Goal: Task Accomplishment & Management: Manage account settings

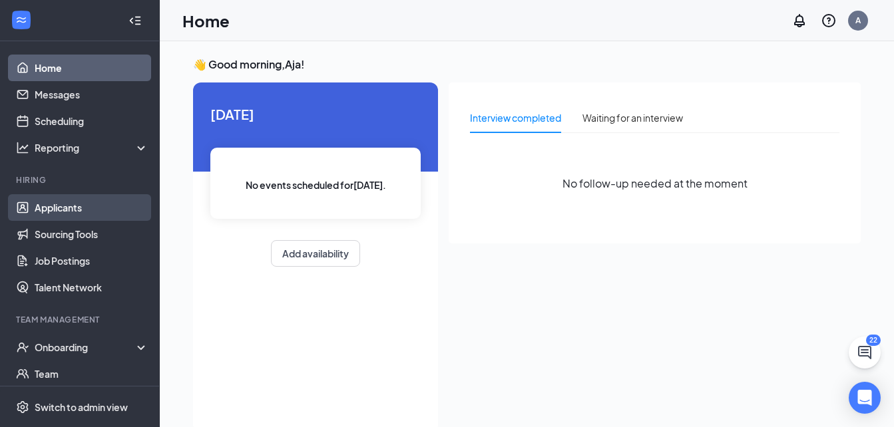
click at [106, 211] on link "Applicants" at bounding box center [92, 207] width 114 height 27
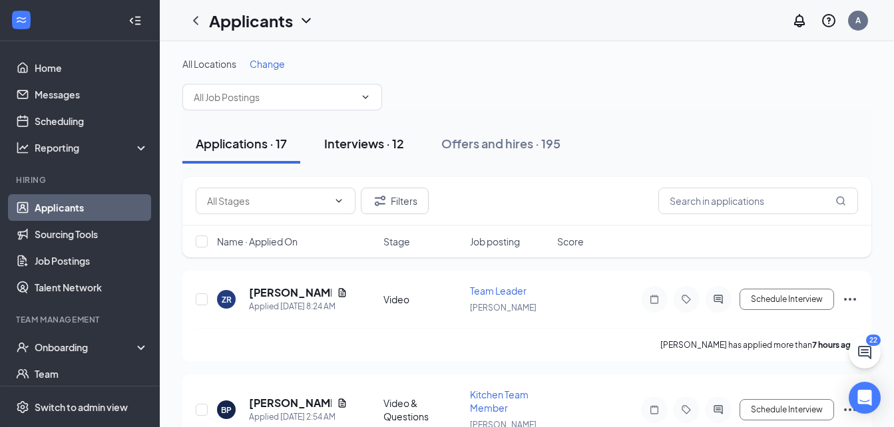
click at [384, 145] on div "Interviews · 12" at bounding box center [364, 143] width 80 height 17
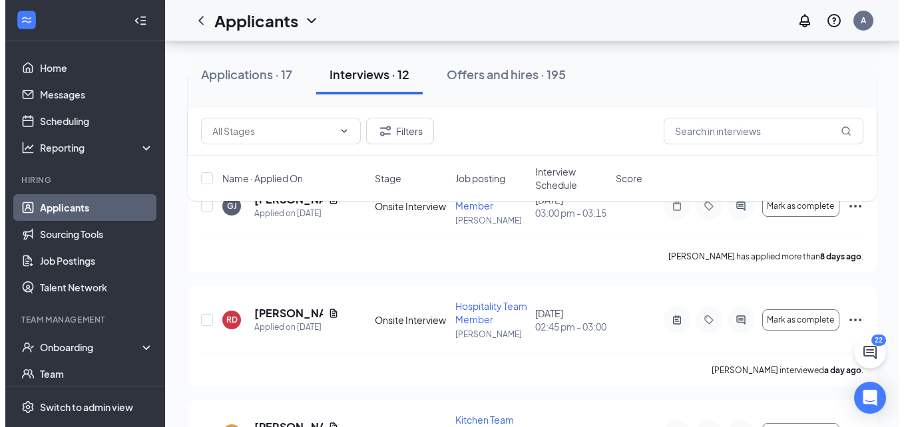
scroll to position [215, 0]
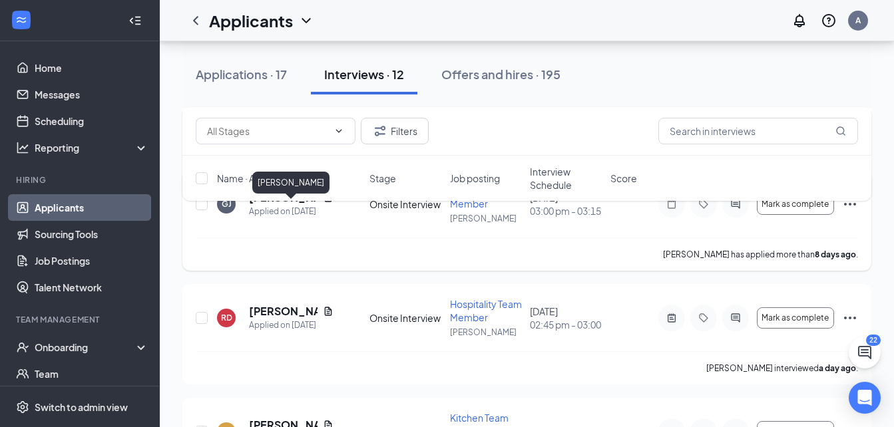
click at [285, 205] on h5 "[PERSON_NAME]" at bounding box center [283, 197] width 69 height 15
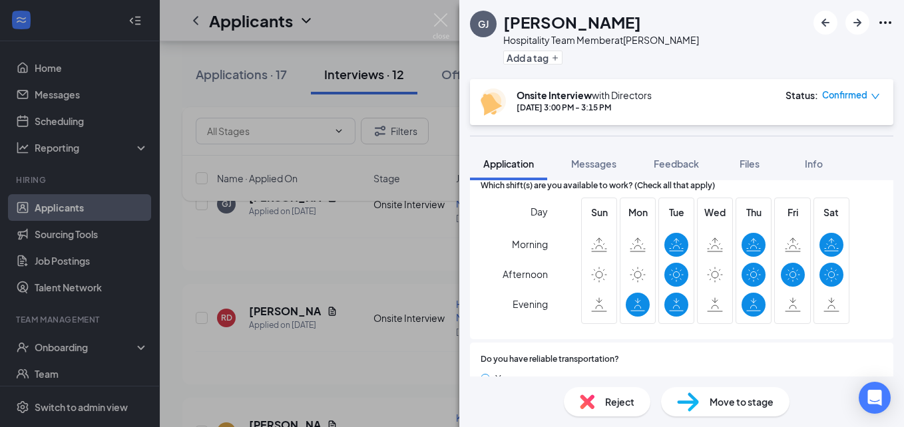
scroll to position [203, 0]
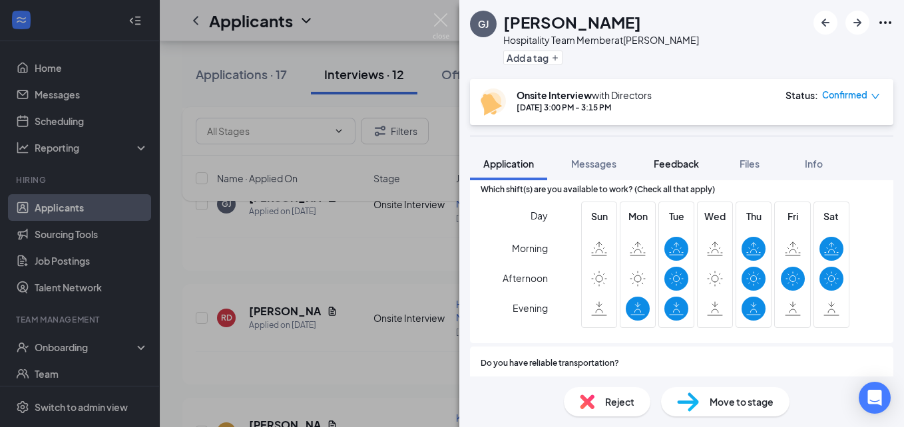
click at [693, 174] on button "Feedback" at bounding box center [676, 163] width 72 height 33
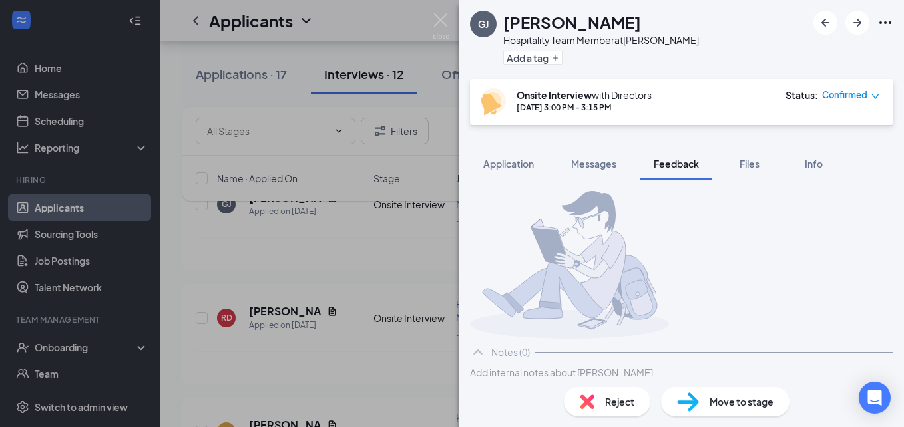
scroll to position [81, 0]
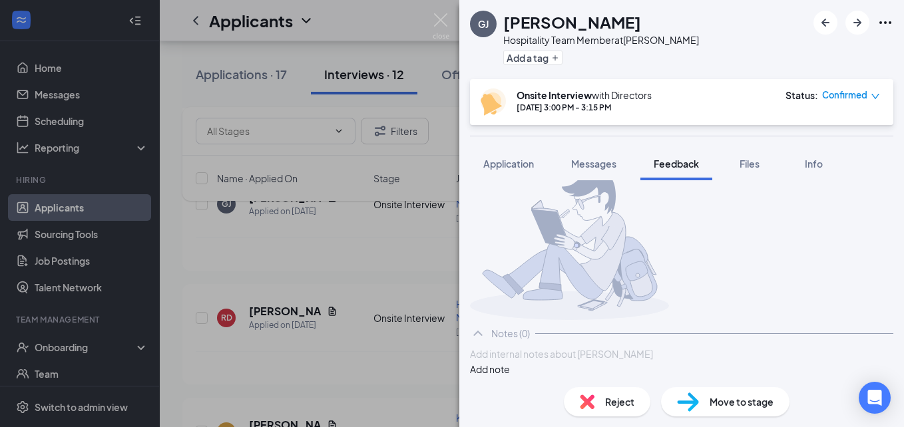
click at [570, 352] on div at bounding box center [682, 354] width 422 height 14
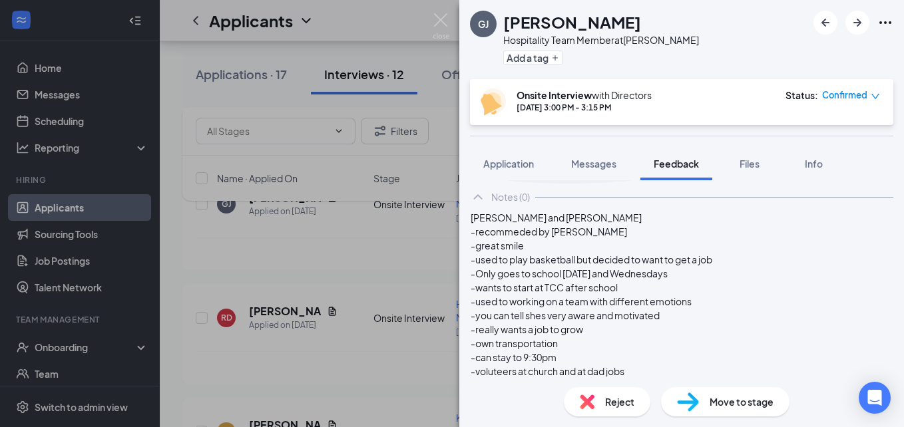
scroll to position [154, 0]
click at [510, 422] on button "Add note" at bounding box center [490, 429] width 40 height 15
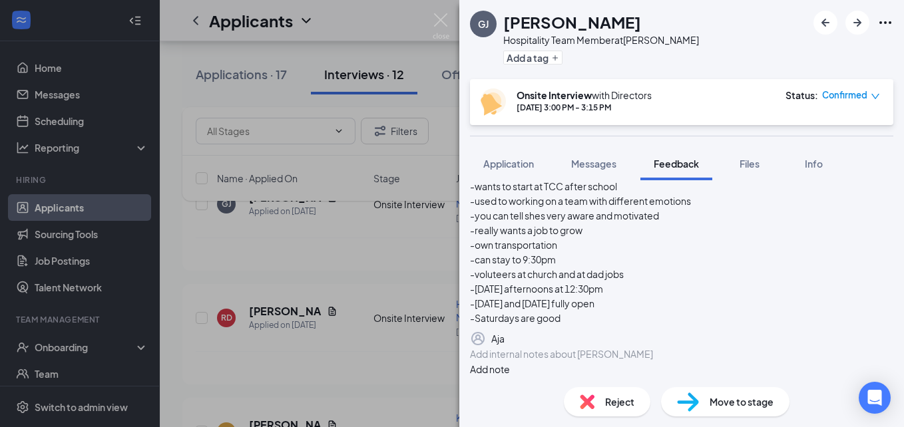
scroll to position [373, 0]
click at [445, 27] on img at bounding box center [441, 26] width 17 height 26
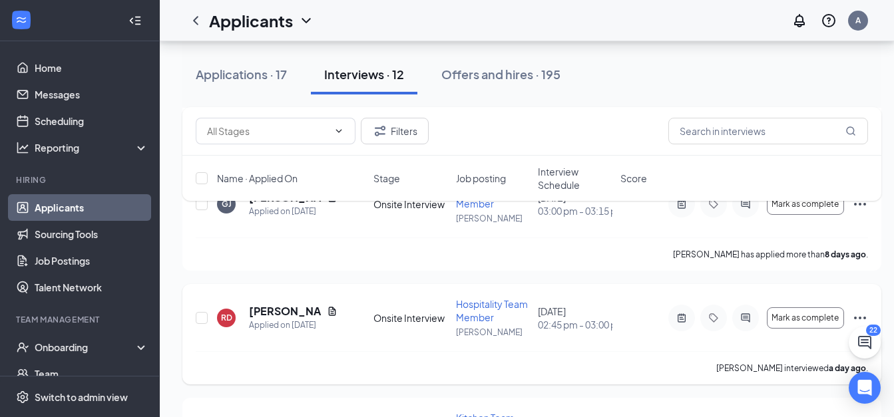
click at [279, 319] on h5 "[PERSON_NAME]" at bounding box center [285, 311] width 73 height 15
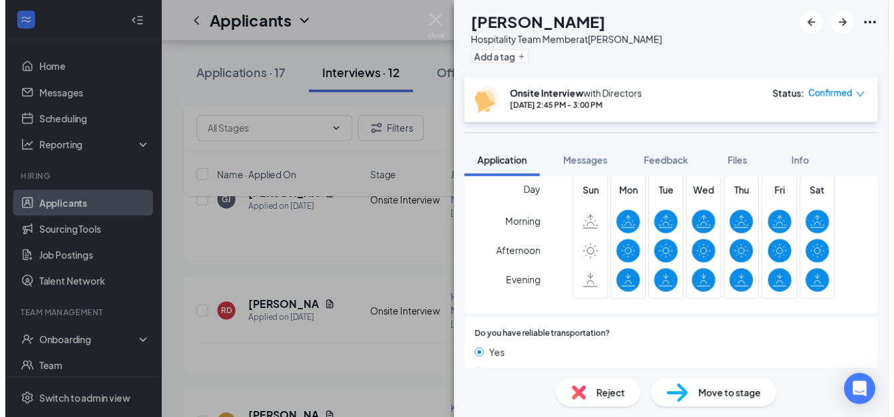
scroll to position [226, 0]
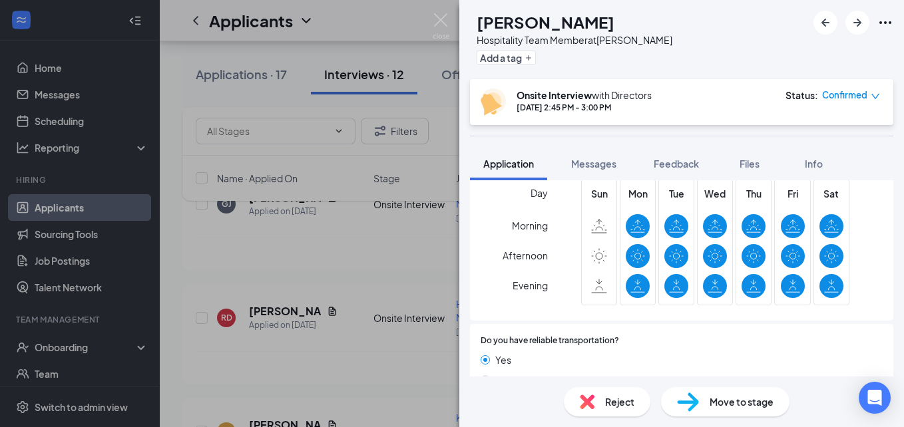
click at [333, 245] on div "RD [PERSON_NAME] Hospitality Team Member at [PERSON_NAME] Add a tag Onsite Inte…" at bounding box center [452, 213] width 904 height 427
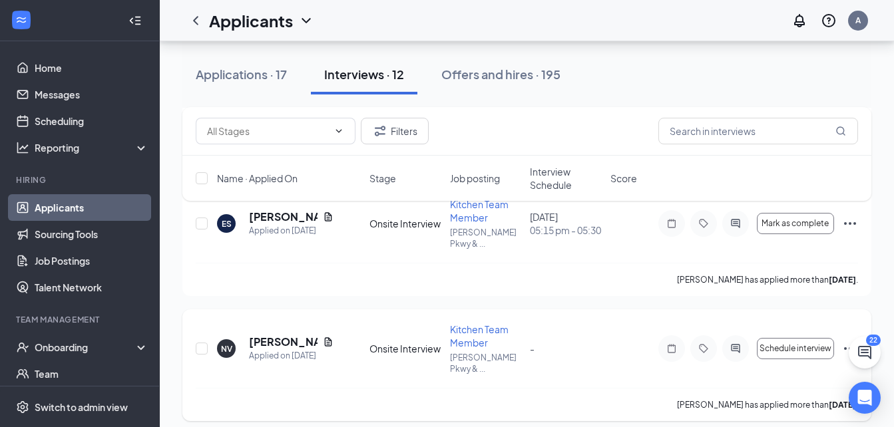
scroll to position [1279, 0]
